Goal: Information Seeking & Learning: Learn about a topic

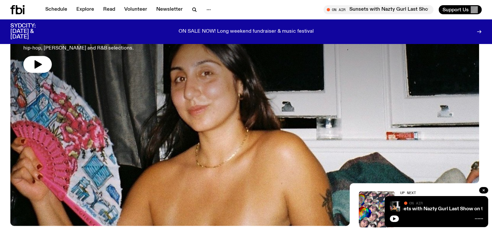
scroll to position [191, 0]
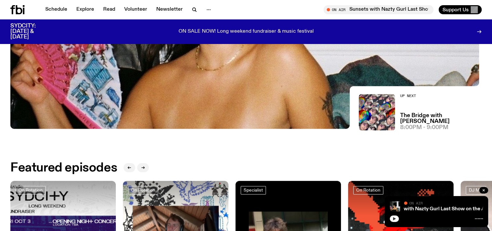
click at [391, 218] on button "button" at bounding box center [394, 218] width 9 height 6
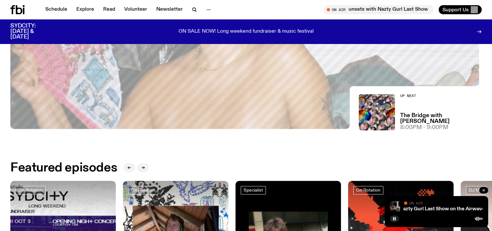
click at [392, 205] on img at bounding box center [395, 206] width 10 height 10
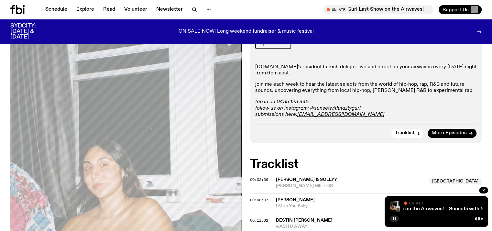
scroll to position [286, 0]
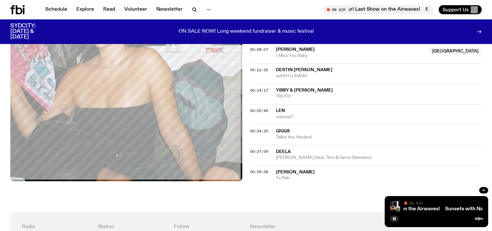
drag, startPoint x: 277, startPoint y: 141, endPoint x: 275, endPoint y: 146, distance: 5.9
drag, startPoint x: 275, startPoint y: 146, endPoint x: 265, endPoint y: 193, distance: 47.6
click at [265, 193] on div "On Air Now Specialist [DOMAIN_NAME]'s resident turkish delight. live and direct…" at bounding box center [246, 39] width 492 height 345
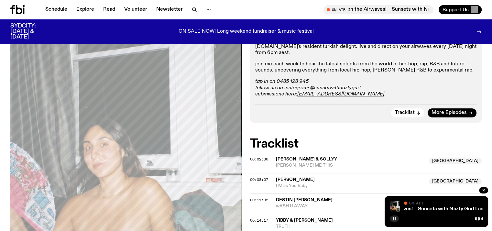
scroll to position [153, 0]
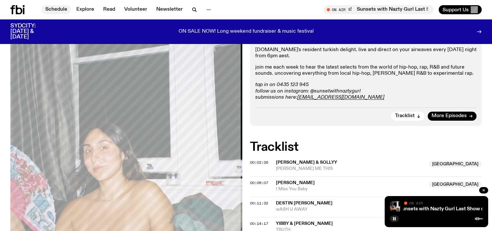
click at [53, 10] on link "Schedule" at bounding box center [56, 9] width 30 height 9
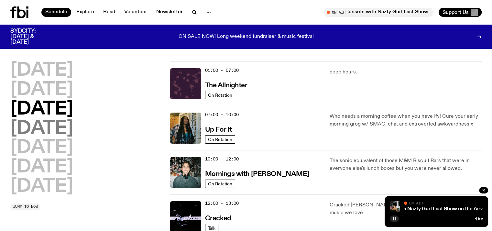
click at [93, 129] on div "[DATE] [DATE] [DATE] [DATE] [DATE] [DATE] [DATE]" at bounding box center [86, 128] width 152 height 134
click at [52, 130] on h2 "[DATE]" at bounding box center [41, 129] width 63 height 18
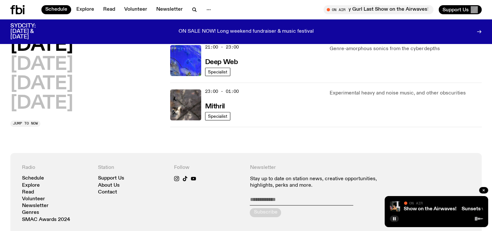
scroll to position [374, 0]
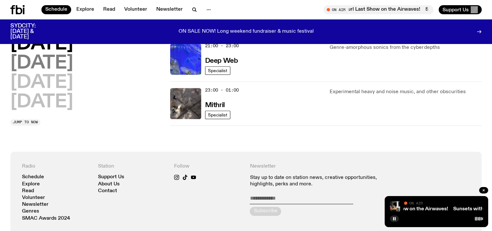
click at [39, 67] on h2 "[DATE]" at bounding box center [41, 64] width 63 height 18
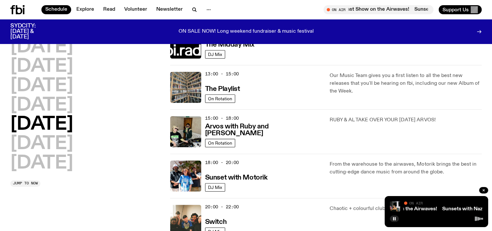
scroll to position [180, 0]
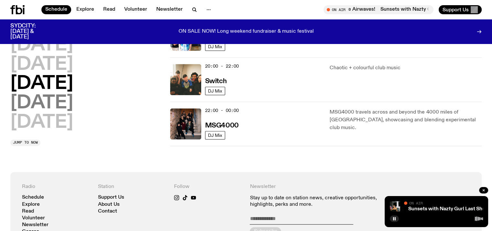
click at [41, 107] on h2 "[DATE]" at bounding box center [41, 103] width 63 height 18
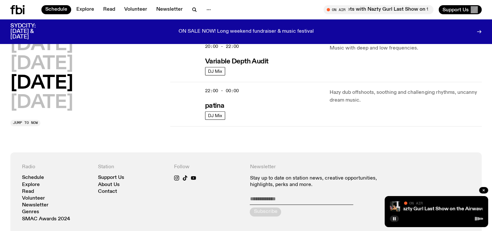
scroll to position [471, 0]
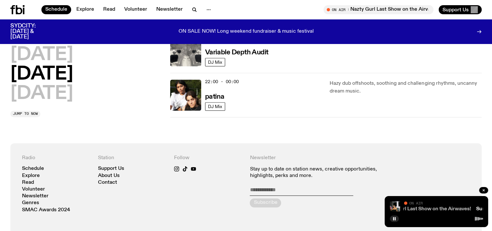
click at [407, 207] on link "Sunsets with Nazty Gurl Last Show on the Airwaves!" at bounding box center [410, 208] width 121 height 5
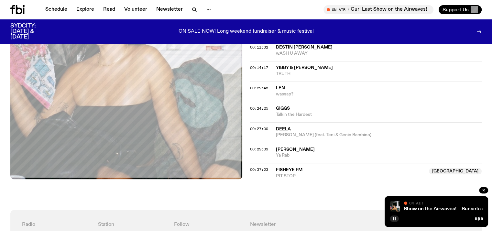
scroll to position [320, 0]
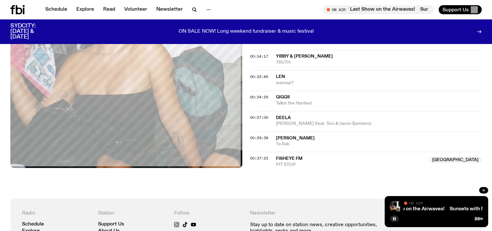
click at [285, 157] on span "Fisheye FM" at bounding box center [289, 158] width 27 height 5
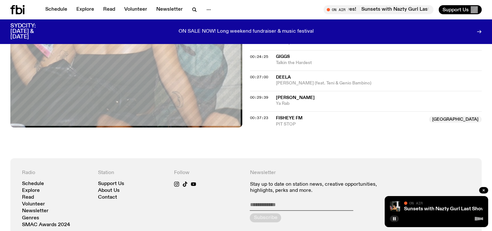
scroll to position [361, 0]
click at [396, 218] on button "button" at bounding box center [394, 218] width 9 height 6
